Goal: Task Accomplishment & Management: Use online tool/utility

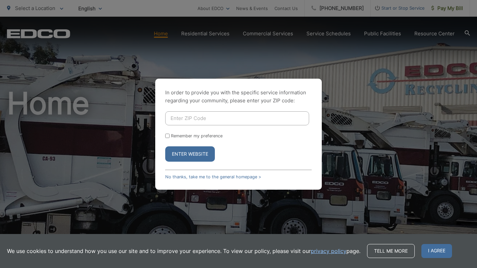
click at [187, 119] on input "Enter ZIP Code" at bounding box center [237, 118] width 144 height 14
type input "90275"
click at [194, 151] on button "Enter Website" at bounding box center [190, 153] width 50 height 15
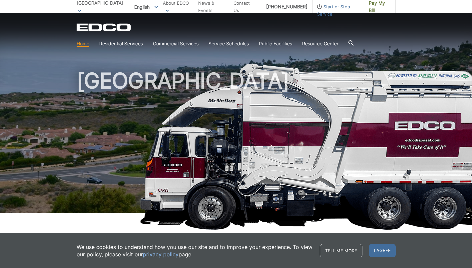
click at [0, 0] on link "Bulky Item Pickup" at bounding box center [0, 0] width 0 height 0
